Goal: Task Accomplishment & Management: Use online tool/utility

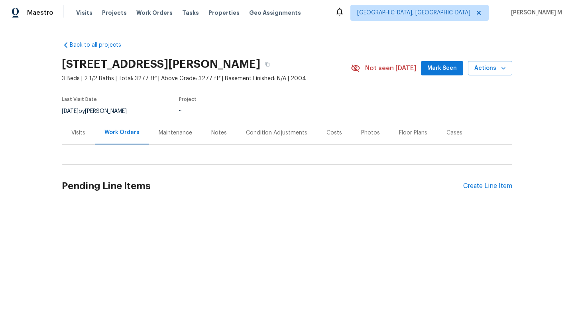
click at [76, 135] on div "Visits" at bounding box center [78, 133] width 14 height 8
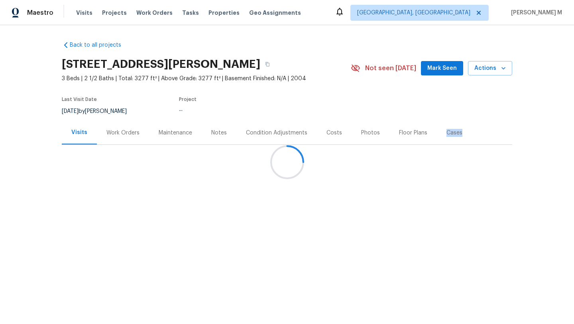
click at [76, 135] on div at bounding box center [287, 162] width 574 height 324
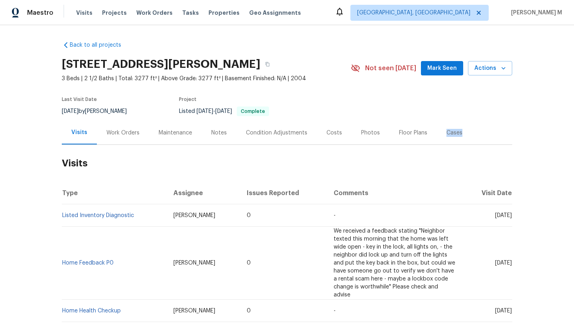
drag, startPoint x: 475, startPoint y: 216, endPoint x: 493, endPoint y: 217, distance: 17.9
click at [495, 217] on span "Fri, Sep 05 2025" at bounding box center [503, 215] width 17 height 6
copy span "Sep 05"
click at [443, 139] on div "Cases" at bounding box center [454, 133] width 35 height 24
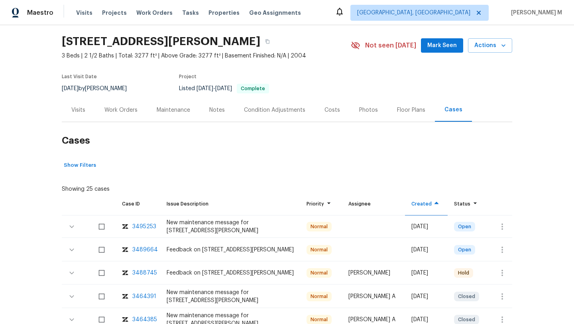
scroll to position [25, 0]
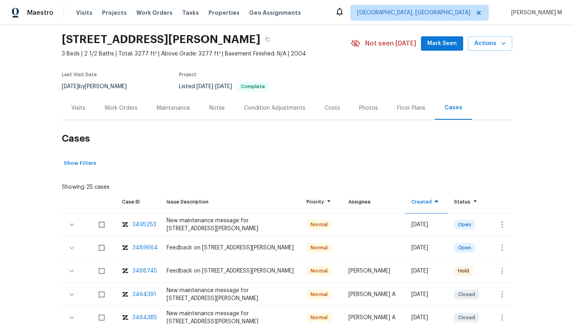
click at [146, 269] on div "3488745" at bounding box center [144, 271] width 25 height 8
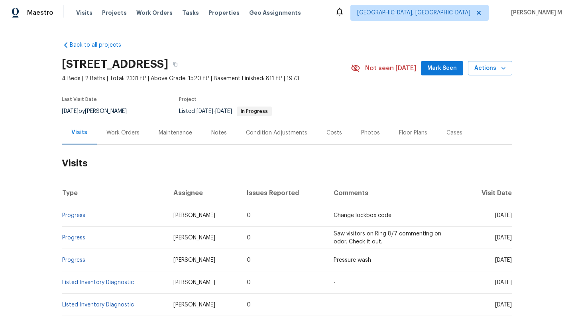
drag, startPoint x: 475, startPoint y: 216, endPoint x: 493, endPoint y: 216, distance: 17.1
click at [495, 216] on span "[DATE]" at bounding box center [503, 215] width 17 height 6
copy span "[DATE]"
click at [124, 138] on div "Work Orders" at bounding box center [123, 133] width 52 height 24
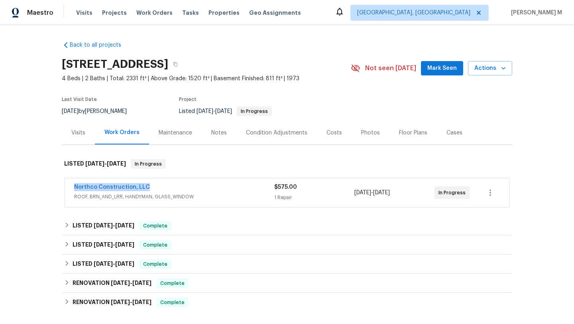
copy link "Northco Construction, LLC"
drag, startPoint x: 68, startPoint y: 190, endPoint x: 152, endPoint y: 191, distance: 83.7
click at [152, 191] on div "Northco Construction, LLC ROOF, BRN_AND_LRR, HANDYMAN, GLASS_WINDOW $575.00 1 R…" at bounding box center [287, 192] width 445 height 29
click at [184, 193] on span "ROOF, BRN_AND_LRR, HANDYMAN, GLASS_WINDOW" at bounding box center [174, 196] width 200 height 8
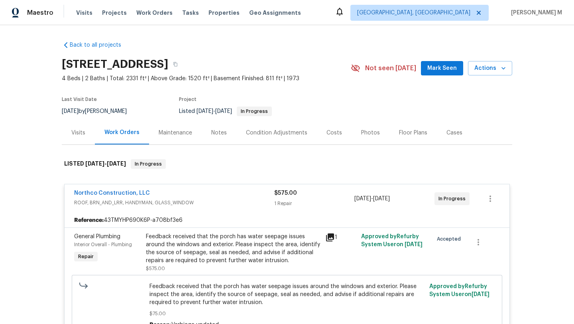
copy span "[DATE] - [DATE]"
drag, startPoint x: 351, startPoint y: 198, endPoint x: 404, endPoint y: 200, distance: 53.0
click at [390, 200] on span "[DATE] - [DATE]" at bounding box center [371, 198] width 35 height 8
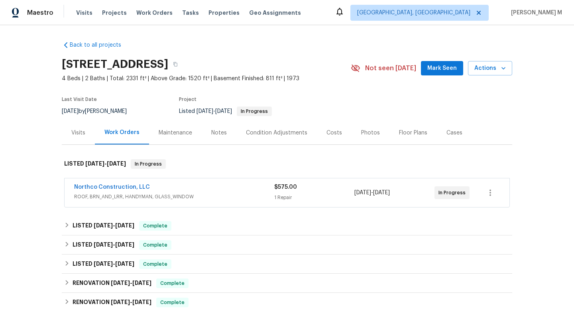
copy span "[DATE] - [DATE]"
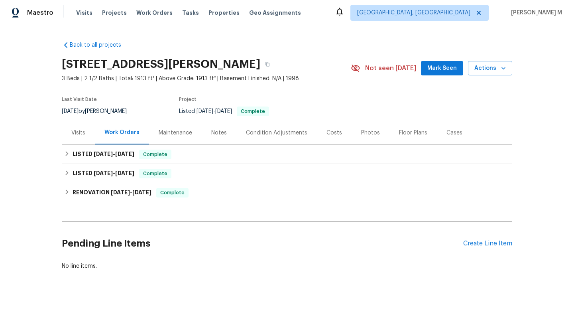
click at [177, 135] on div "Maintenance" at bounding box center [175, 133] width 33 height 8
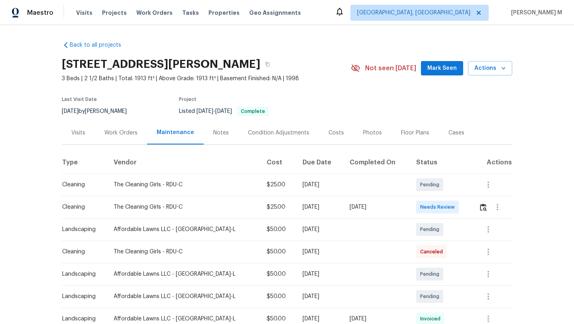
scroll to position [15, 0]
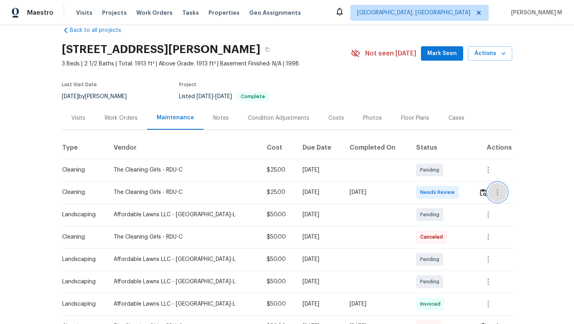
click at [493, 198] on button "button" at bounding box center [497, 192] width 19 height 19
click at [507, 204] on li "View details" at bounding box center [510, 205] width 56 height 13
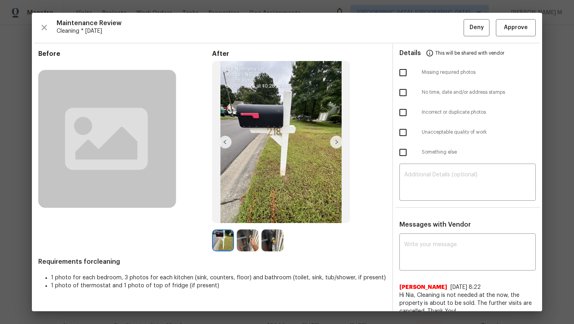
click at [396, 153] on input "checkbox" at bounding box center [402, 152] width 17 height 17
checkbox input "true"
click at [441, 189] on textarea at bounding box center [467, 183] width 127 height 22
type textarea "W"
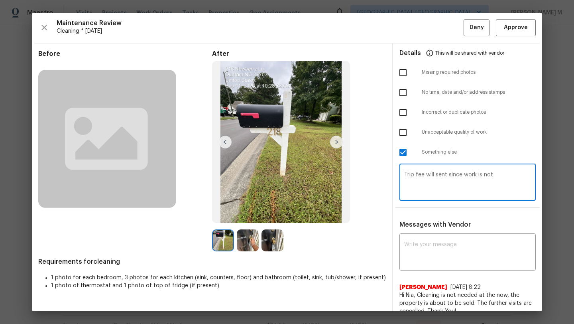
click at [0, 0] on qb-div "Replace with The trip" at bounding box center [0, 0] width 0 height 0
click at [454, 174] on textarea "The trip fee will sent since work is not" at bounding box center [467, 183] width 127 height 22
click at [506, 176] on textarea "The trip fee will sent out since work is not" at bounding box center [467, 183] width 127 height 22
drag, startPoint x: 464, startPoint y: 174, endPoint x: 517, endPoint y: 174, distance: 53.0
click at [517, 174] on textarea "The trip fee will sent out since work is not" at bounding box center [467, 183] width 127 height 22
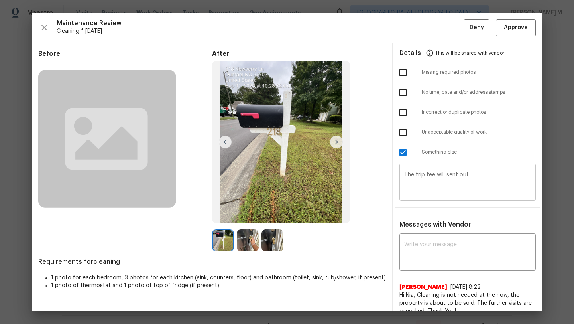
click at [399, 172] on div "The trip fee will sent out ​" at bounding box center [467, 182] width 136 height 35
paste textarea "since work is not"
click at [404, 175] on textarea "The trip fee will sent out" at bounding box center [467, 183] width 127 height 22
paste textarea "since work is not"
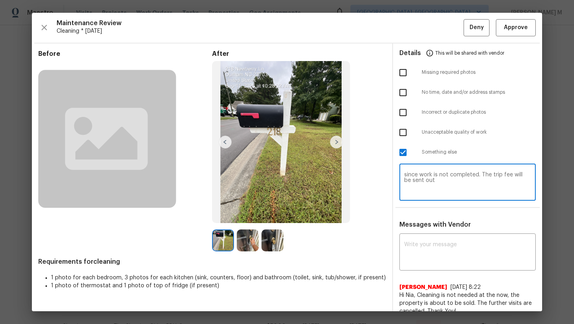
drag, startPoint x: 413, startPoint y: 180, endPoint x: 432, endPoint y: 180, distance: 19.1
click at [431, 180] on textarea "since work is not completed. The trip fee will be sent out" at bounding box center [467, 183] width 127 height 22
type textarea "since work is not completed. The trip fee will be sent."
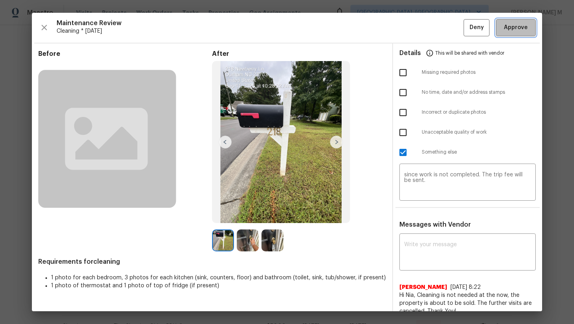
click at [512, 25] on span "Approve" at bounding box center [516, 28] width 24 height 10
